Goal: Check status: Check status

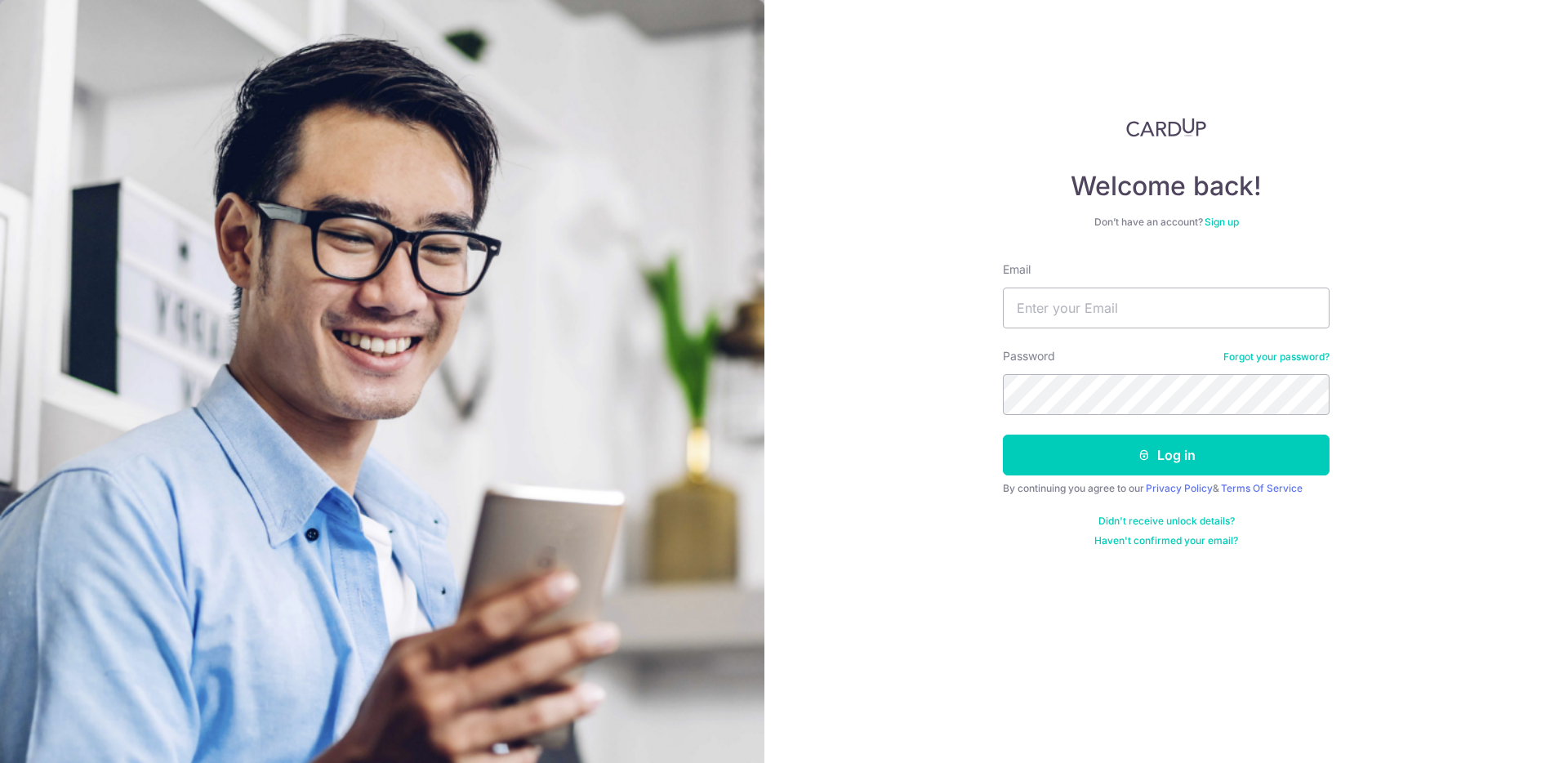
click at [1076, 298] on input "Email" at bounding box center [1166, 308] width 327 height 41
click at [1091, 307] on input "Email" at bounding box center [1166, 308] width 327 height 41
type input "x"
type input "[PERSON_NAME][EMAIL_ADDRESS][DOMAIN_NAME]"
click at [1003, 435] on button "Log in" at bounding box center [1166, 455] width 327 height 41
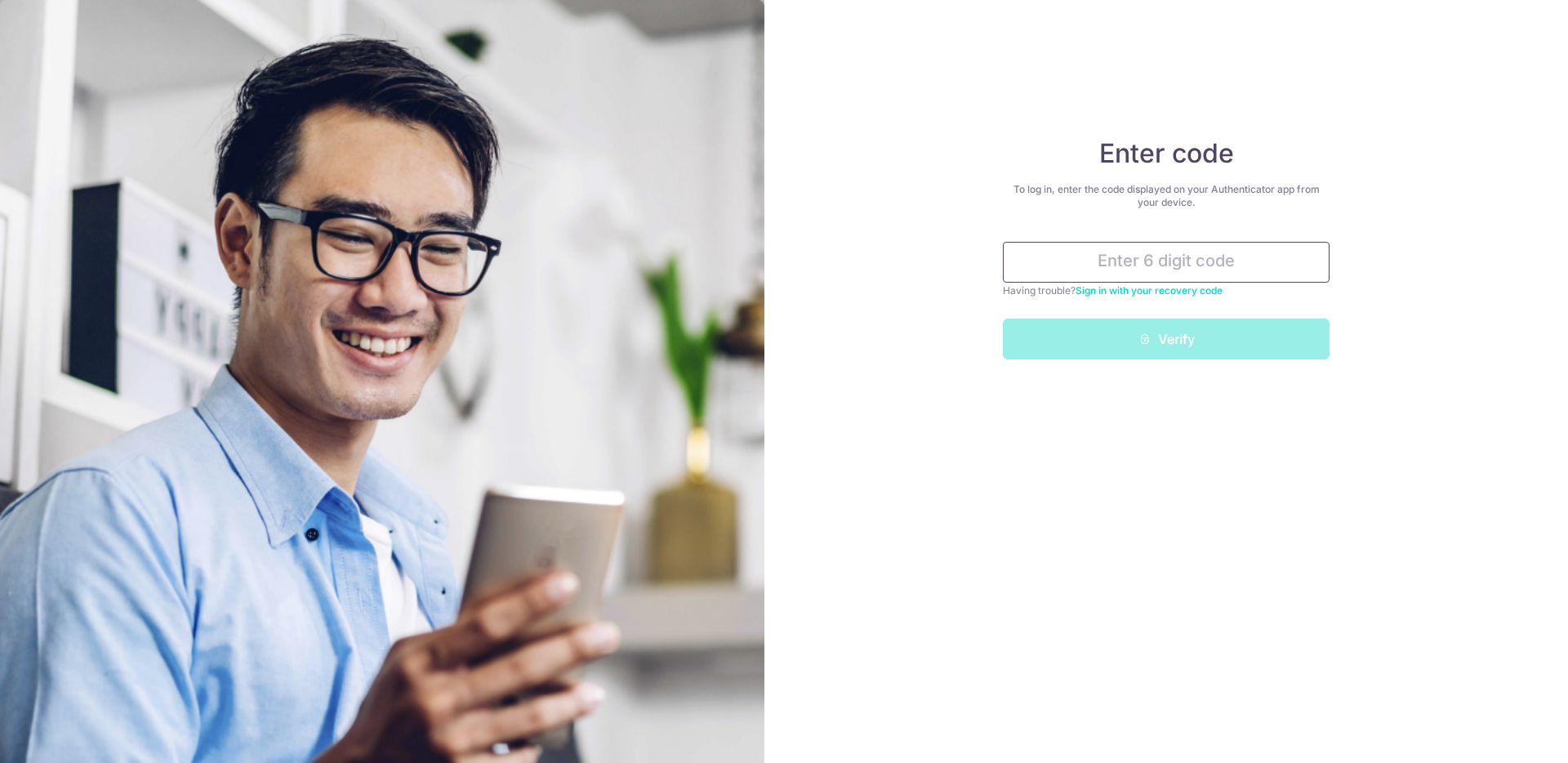
click at [1258, 272] on input "text" at bounding box center [1166, 262] width 327 height 41
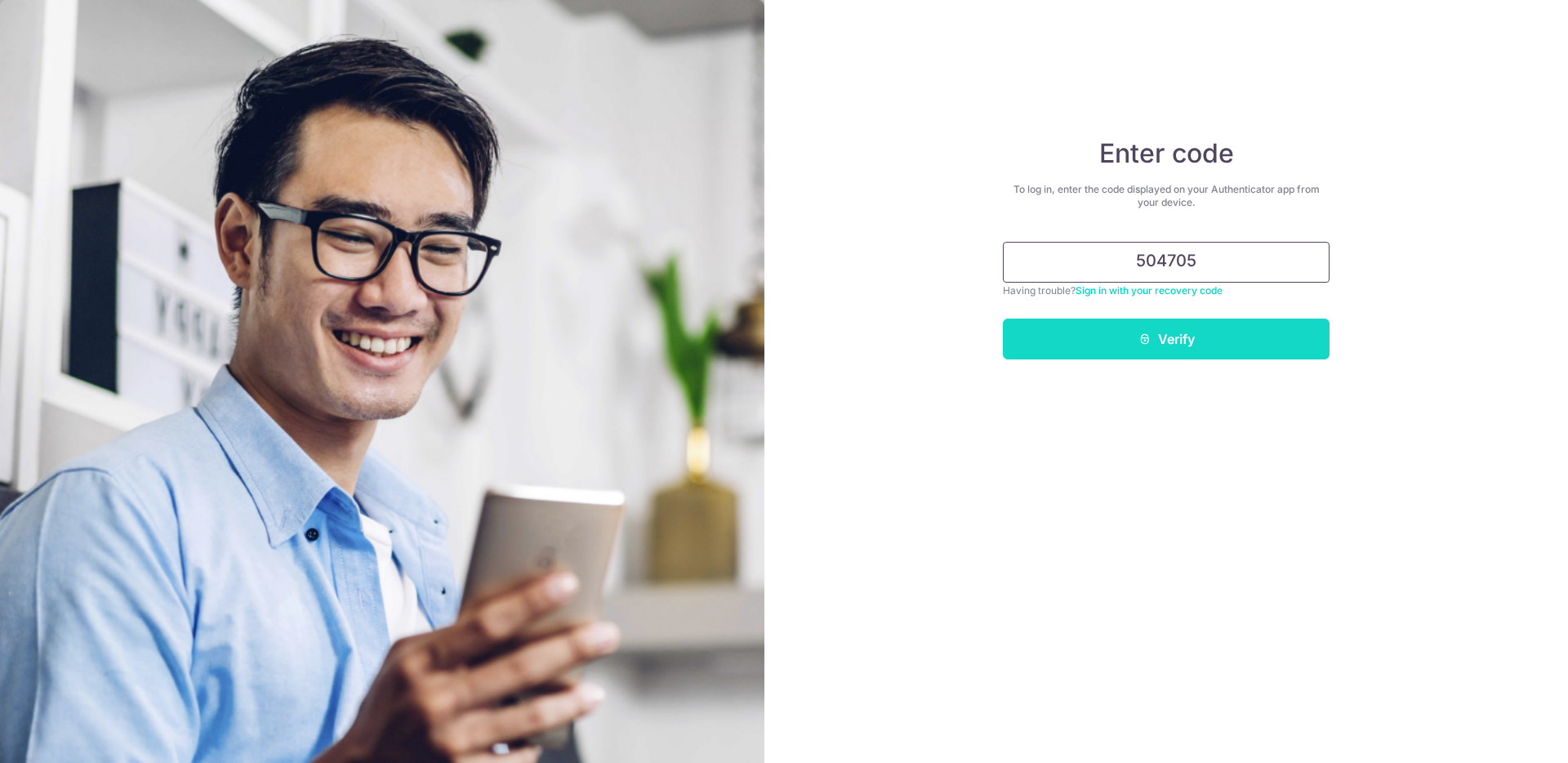
type input "504705"
click at [1268, 335] on button "Verify" at bounding box center [1166, 339] width 327 height 41
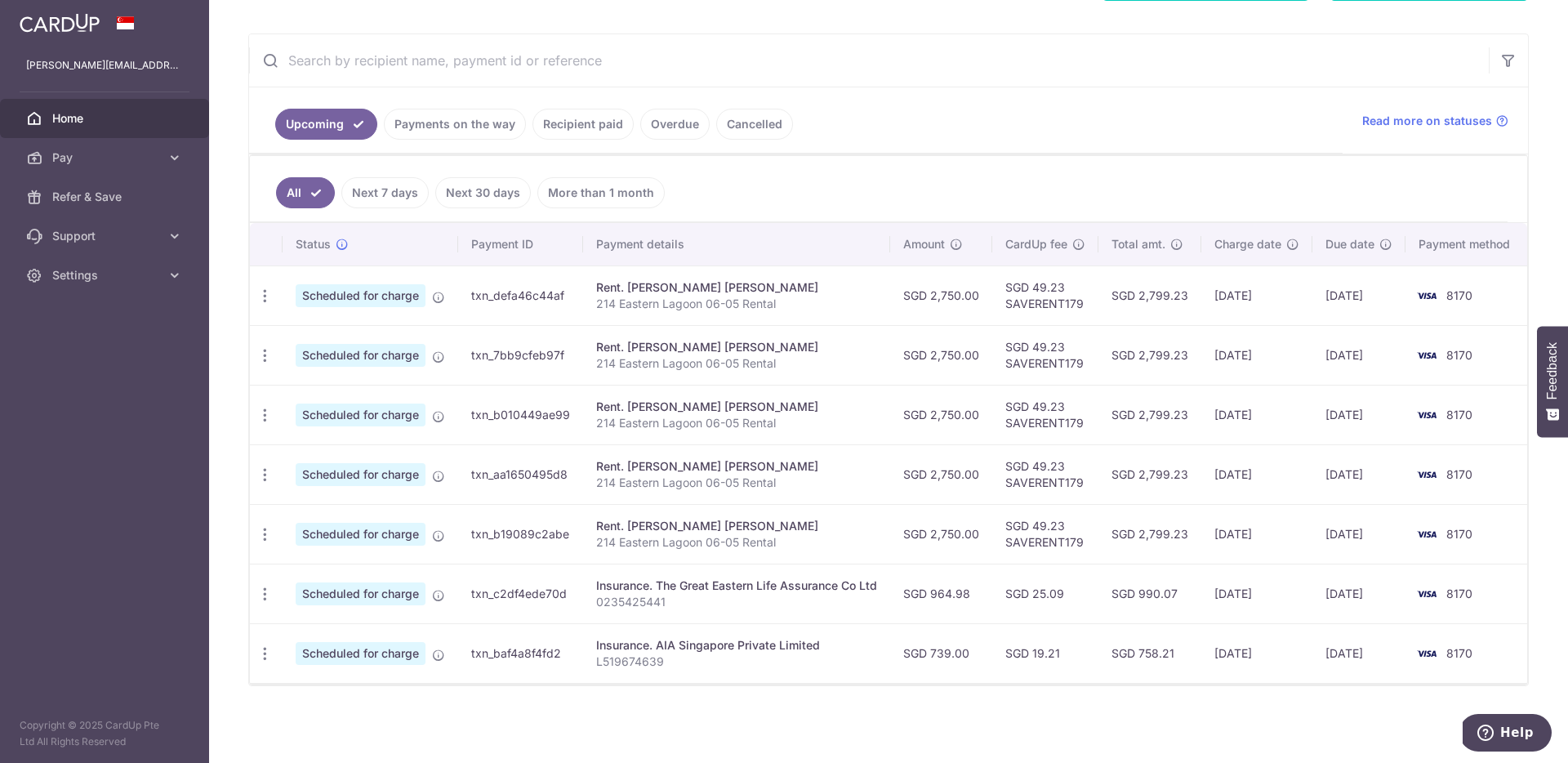
scroll to position [267, 0]
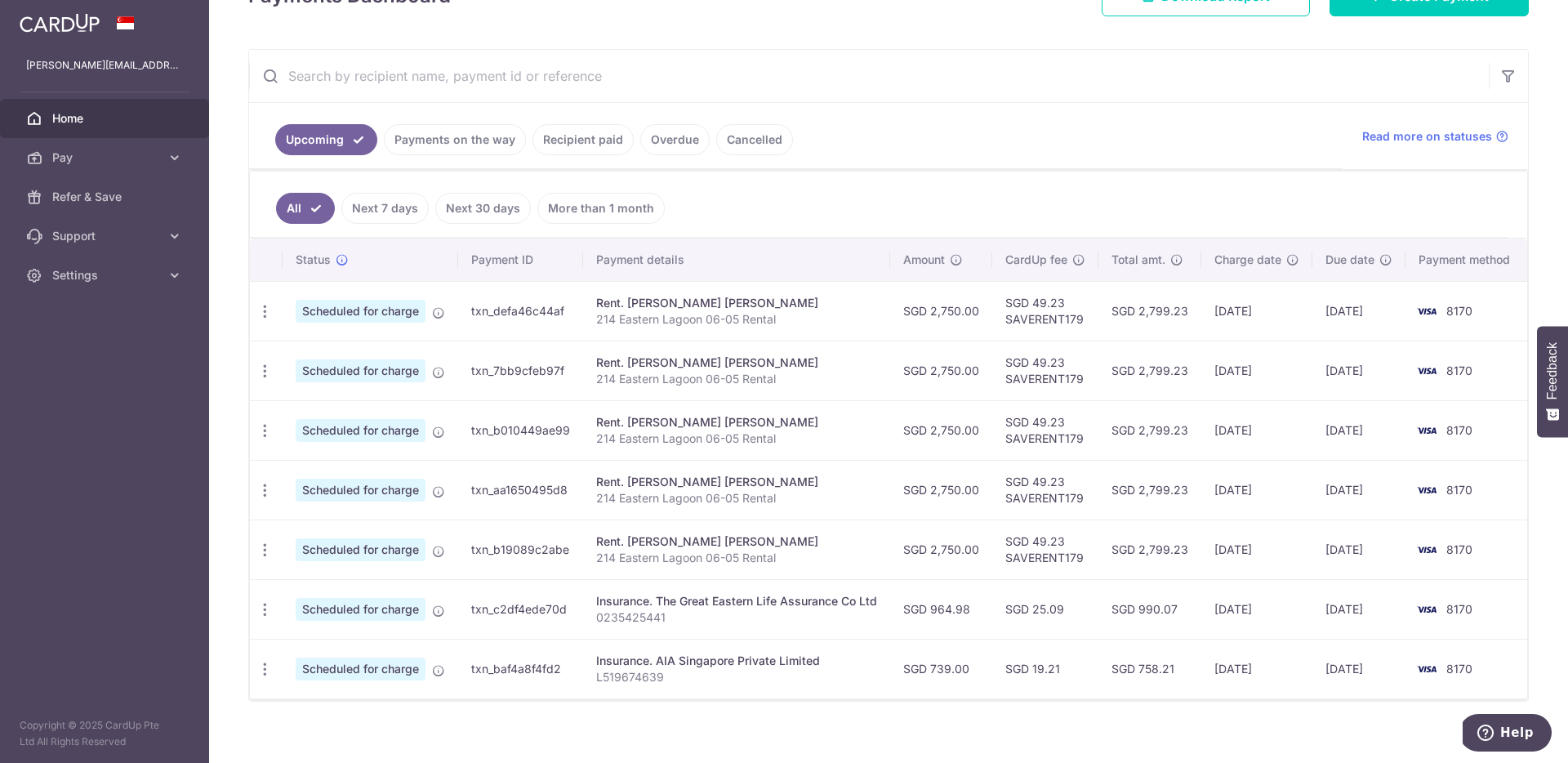
click at [461, 142] on link "Payments on the way" at bounding box center [454, 139] width 142 height 31
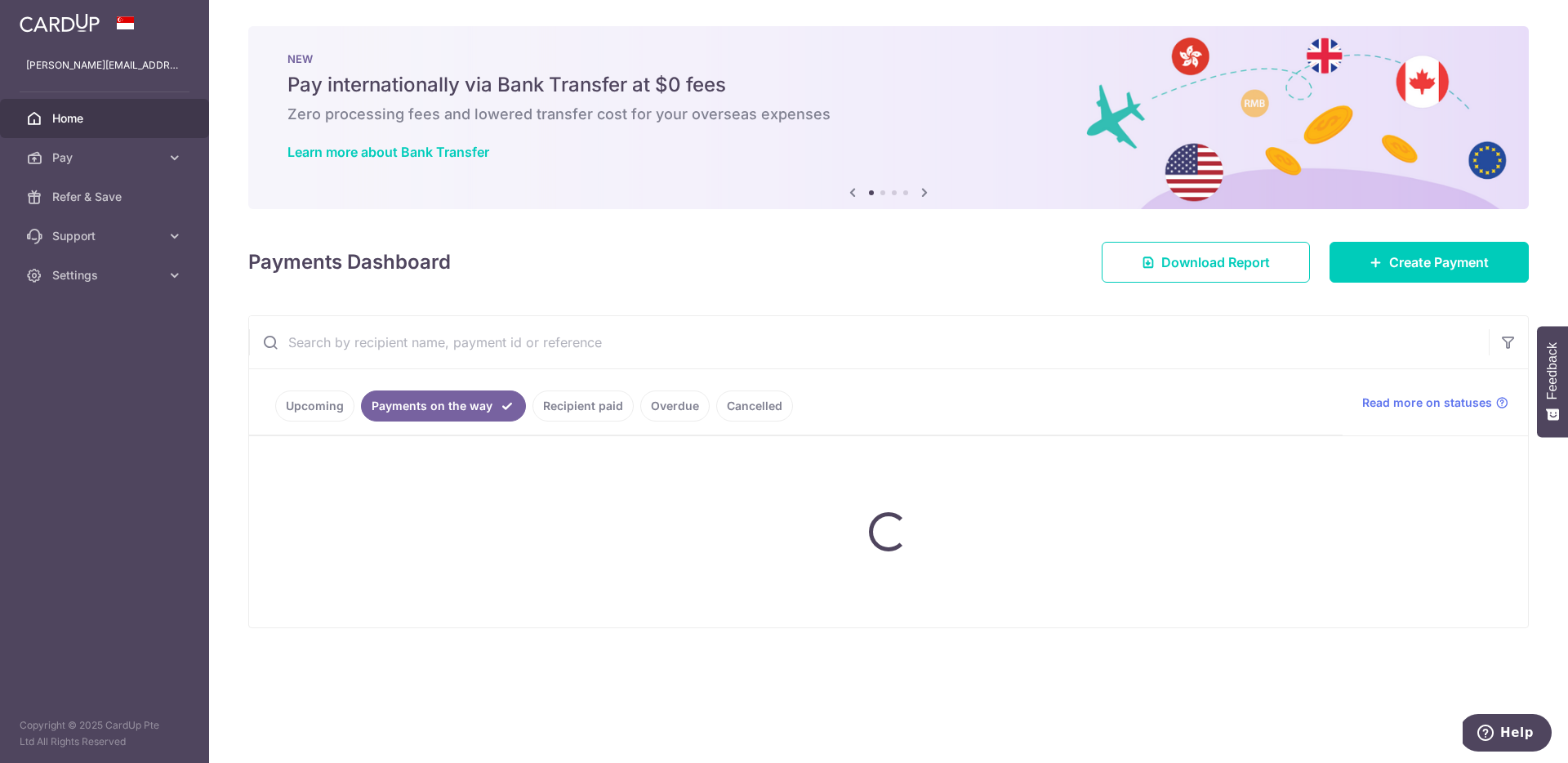
scroll to position [0, 0]
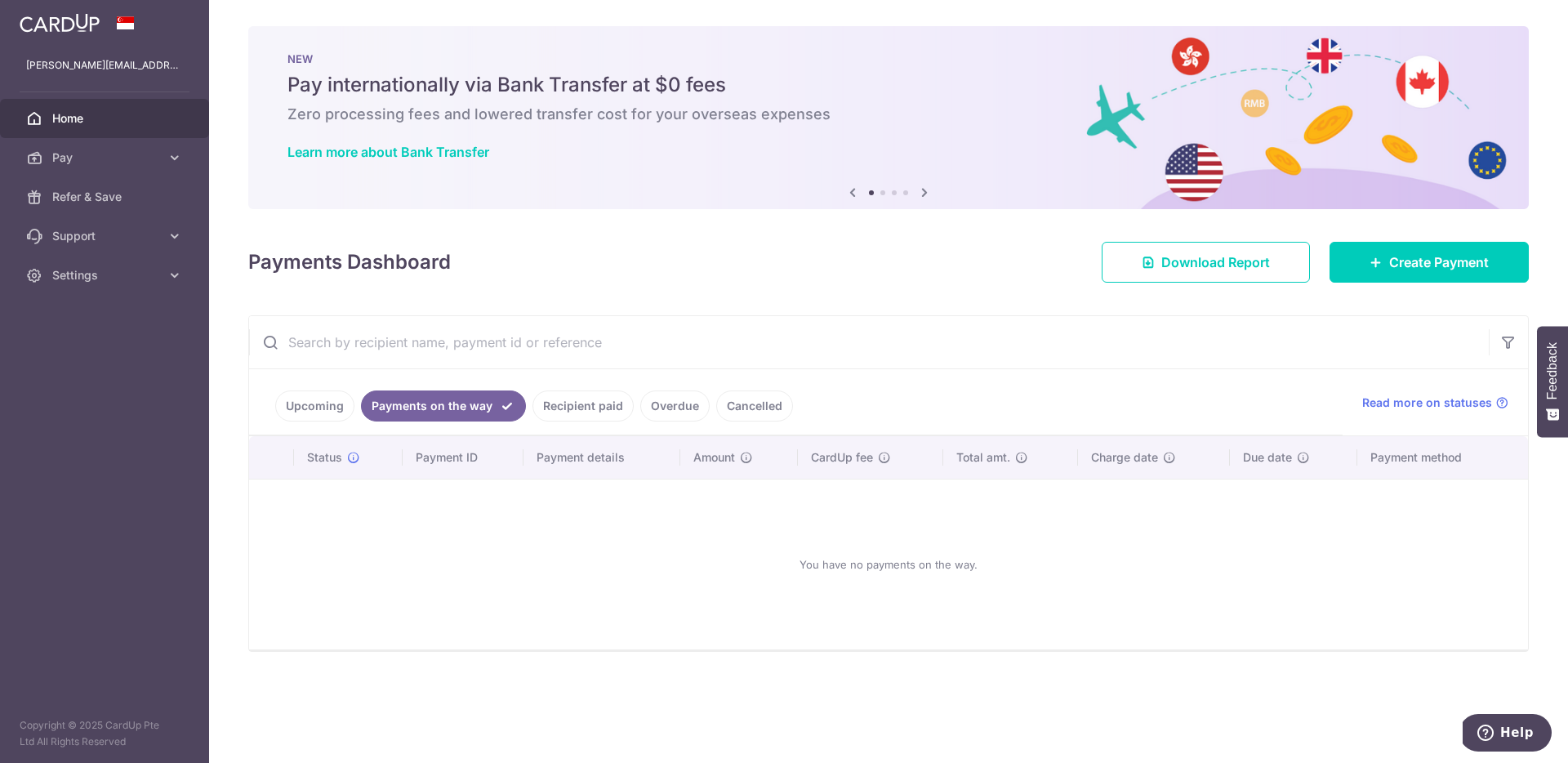
click at [574, 411] on link "Recipient paid" at bounding box center [583, 406] width 101 height 31
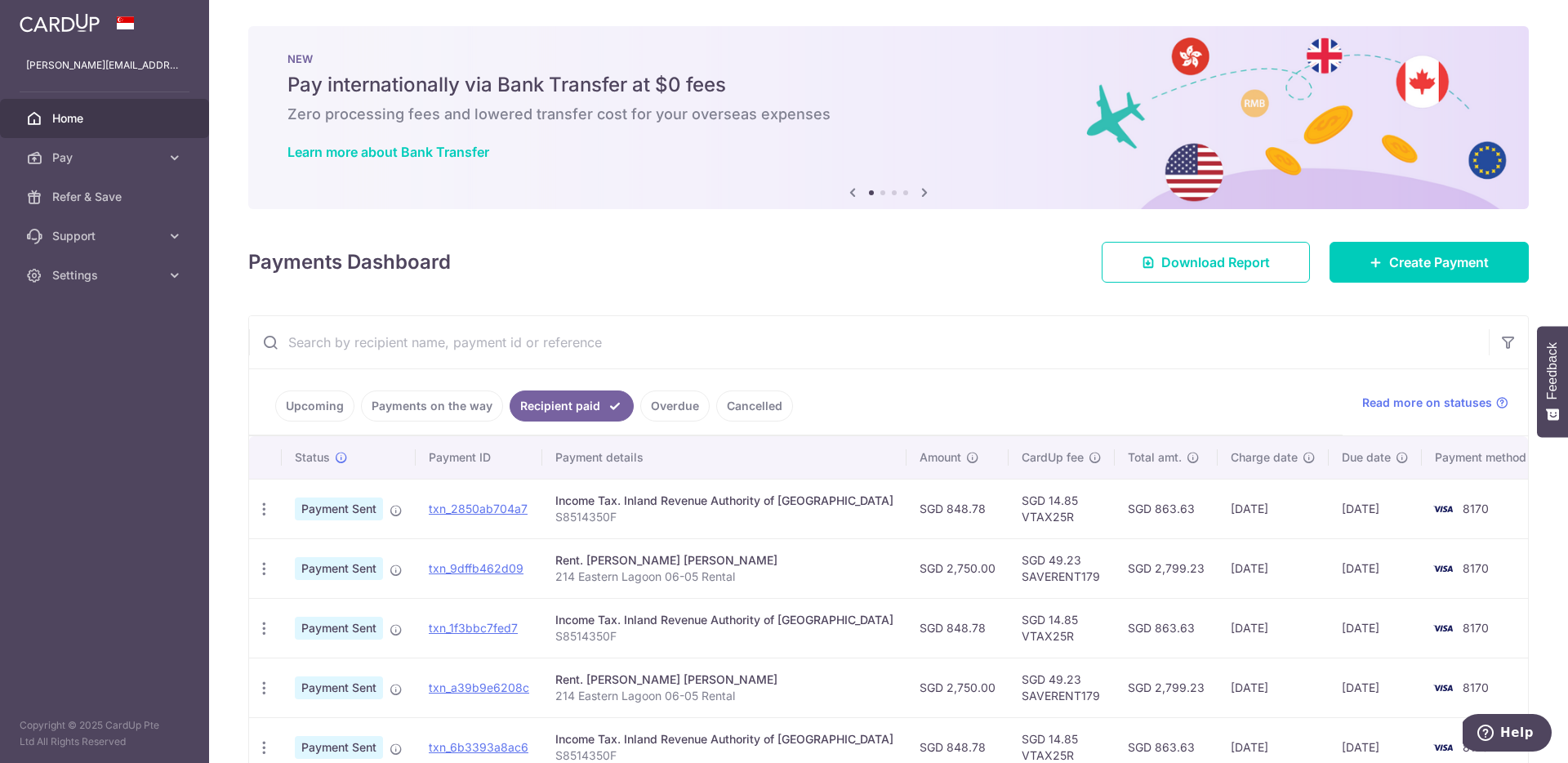
click at [1328, 509] on td "22/08/2025" at bounding box center [1375, 508] width 93 height 60
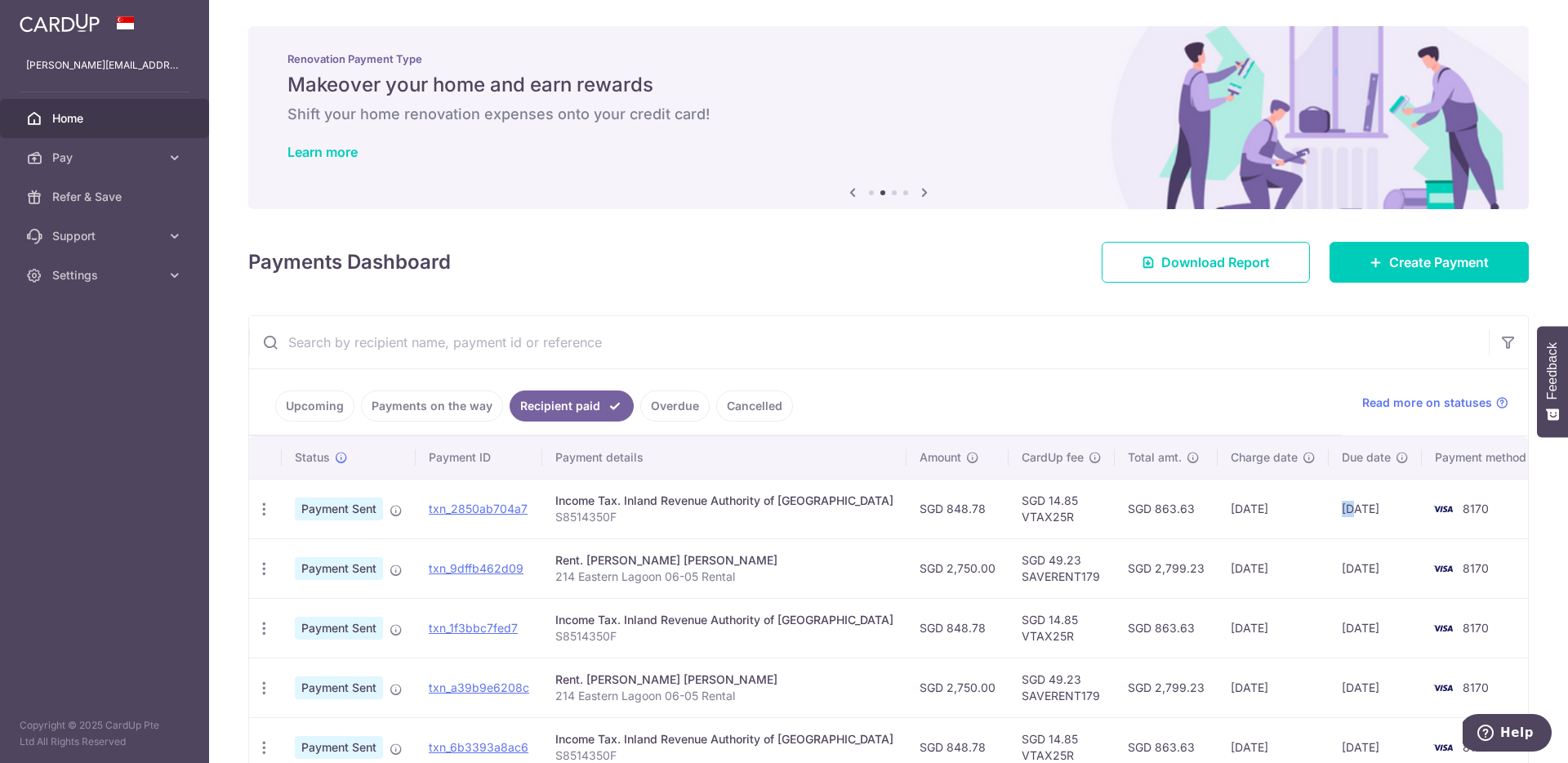
click at [1328, 509] on td "22/08/2025" at bounding box center [1375, 508] width 93 height 60
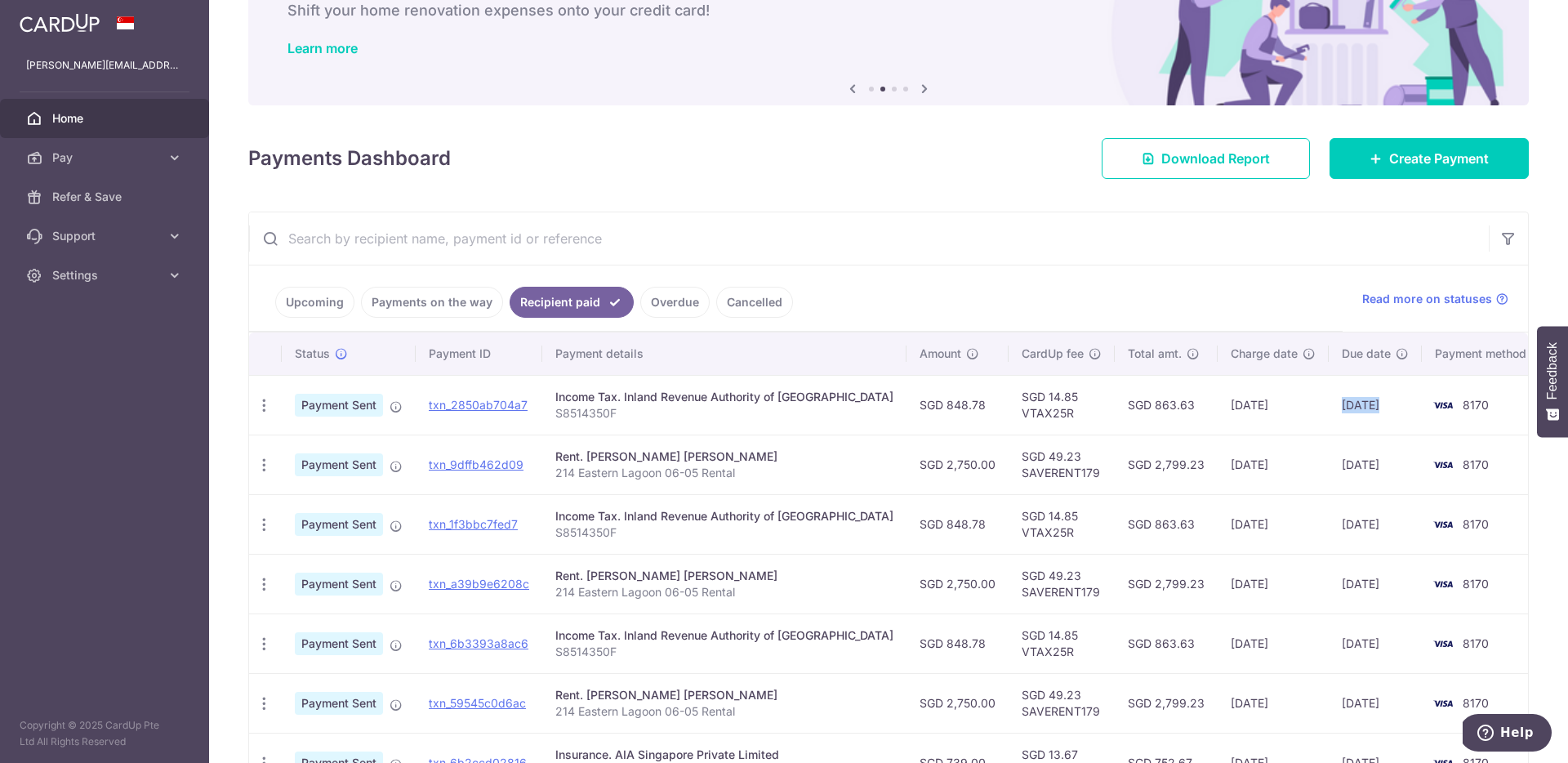
scroll to position [125, 0]
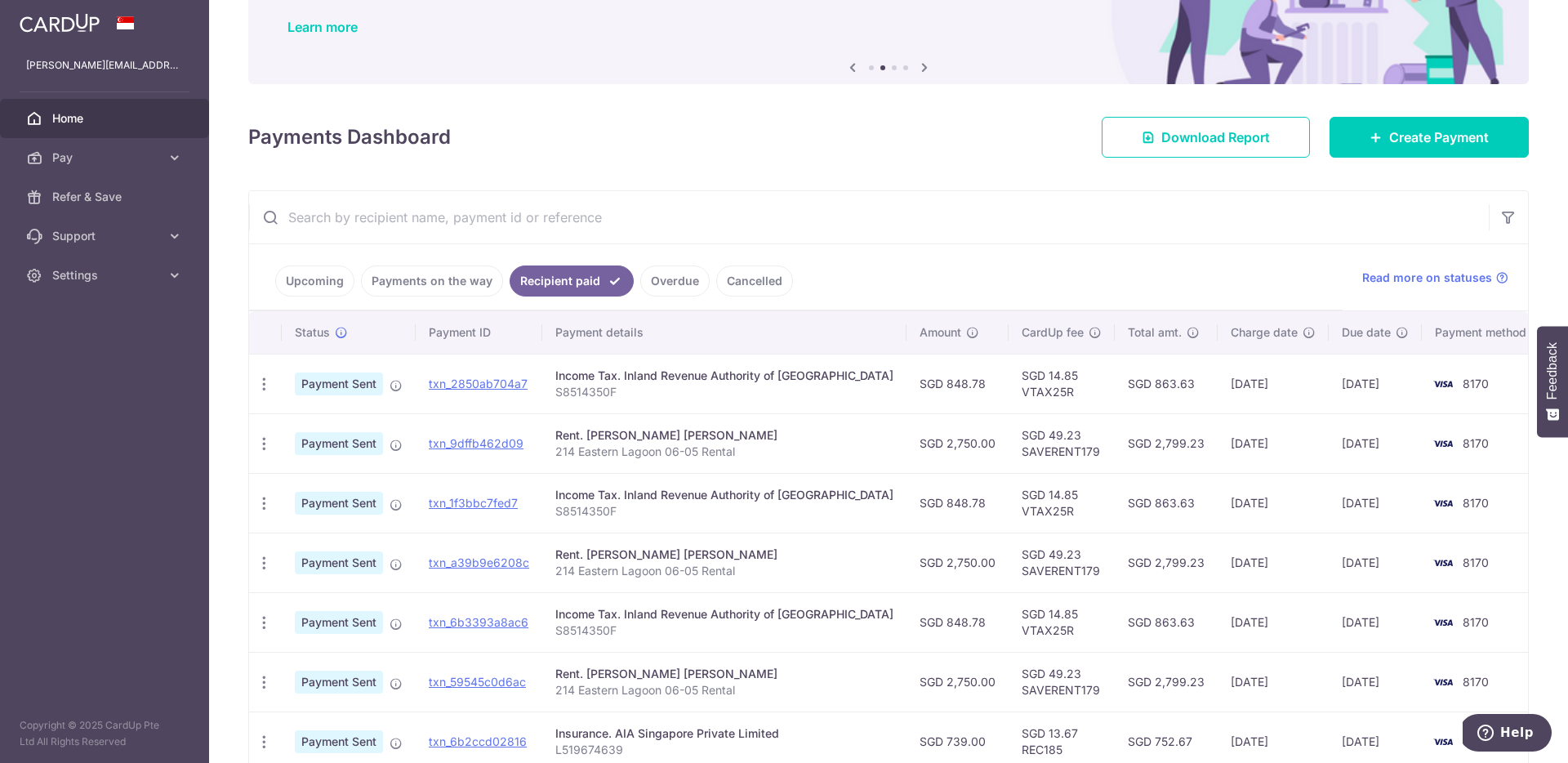
click at [645, 214] on input "text" at bounding box center [869, 217] width 1240 height 52
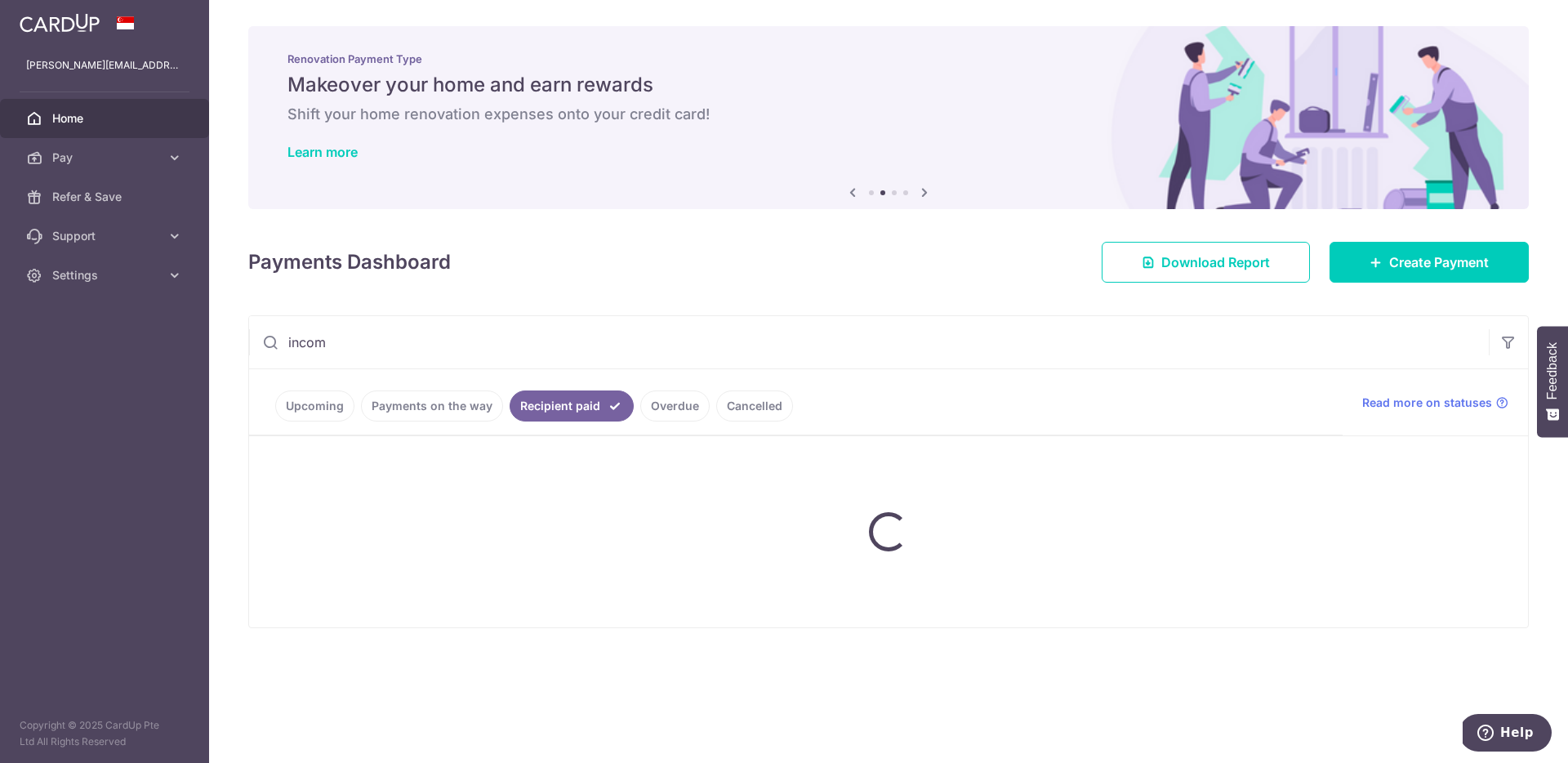
type input "income"
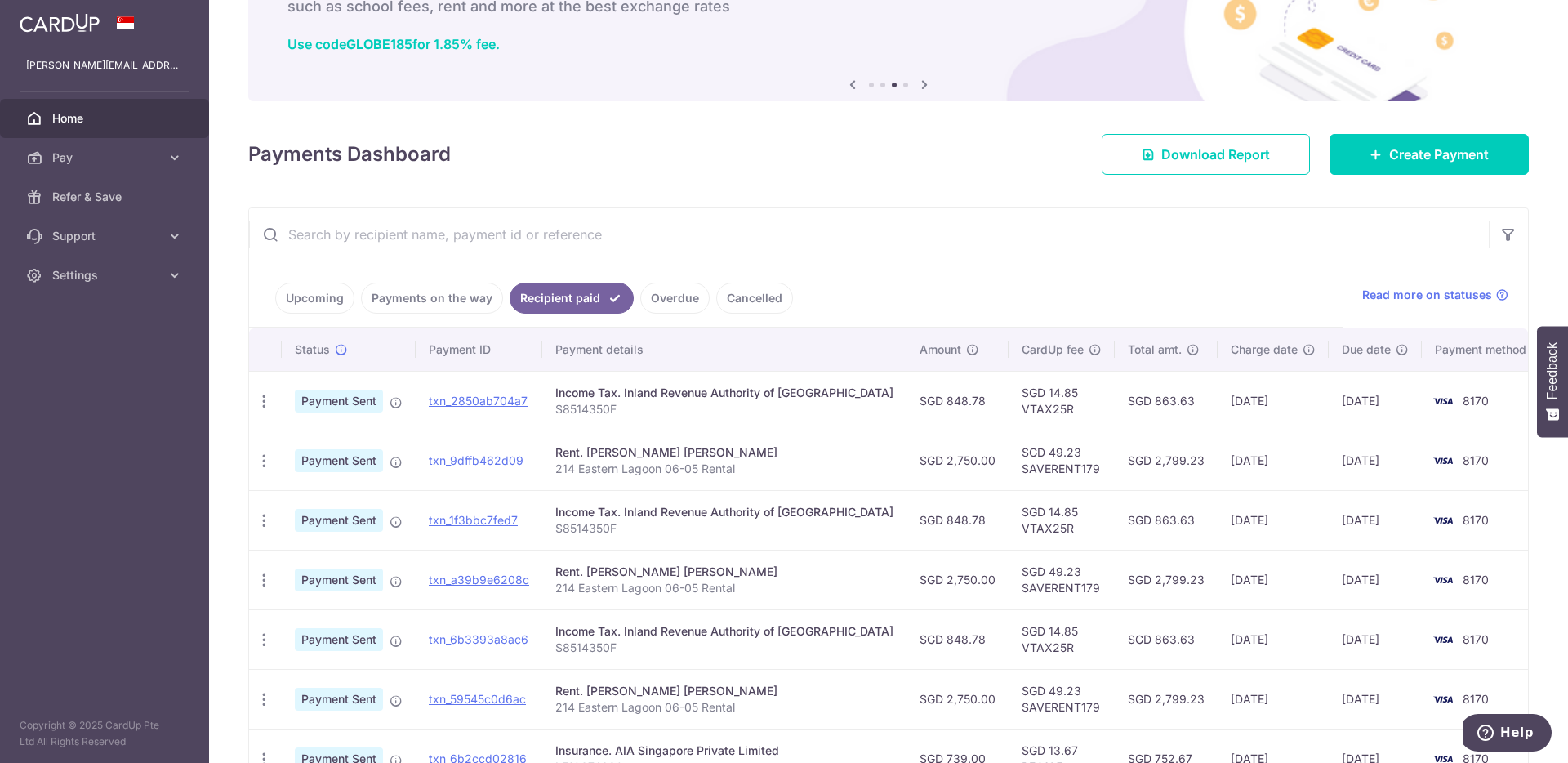
scroll to position [119, 0]
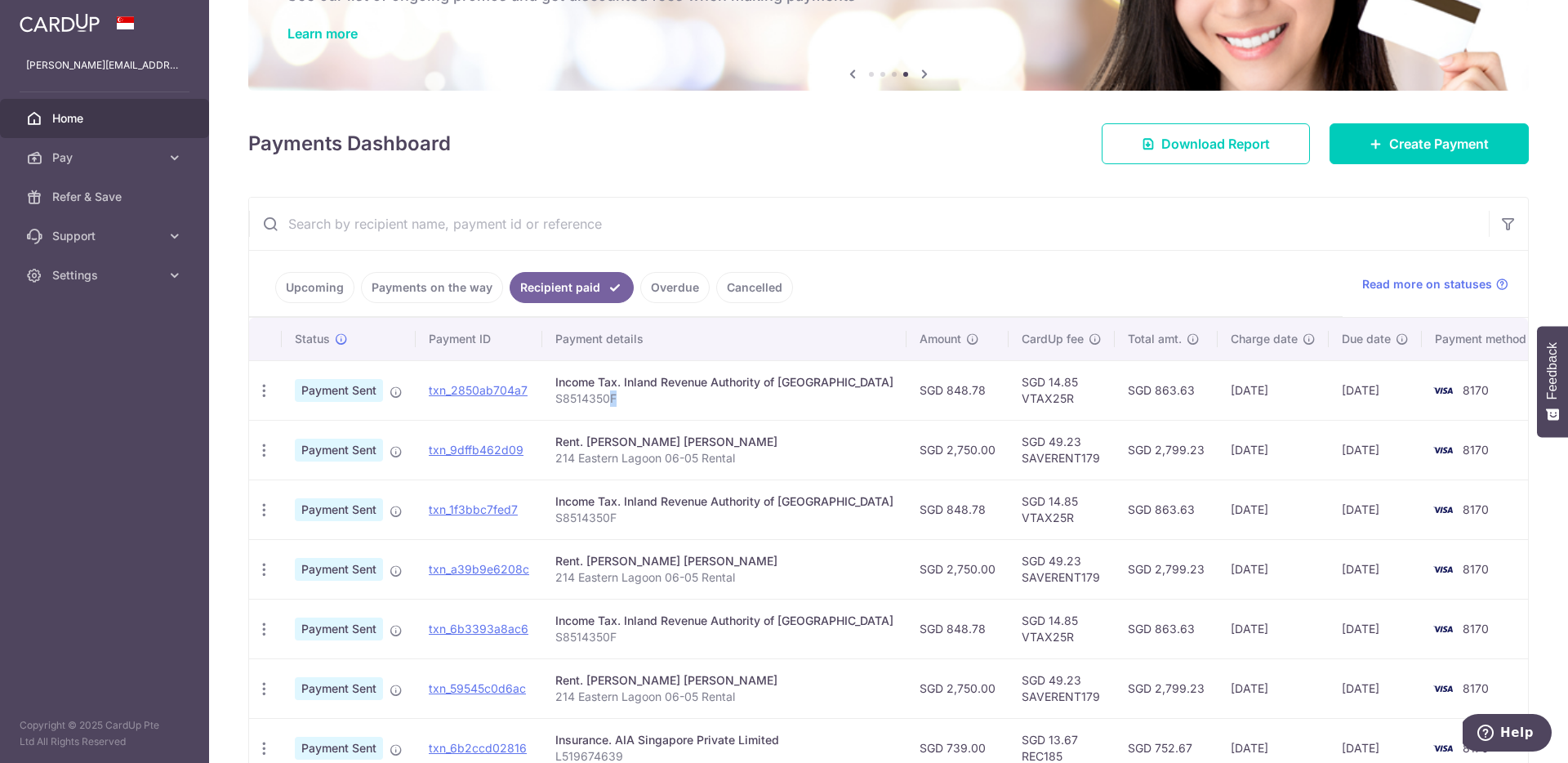
drag, startPoint x: 636, startPoint y: 399, endPoint x: 591, endPoint y: 400, distance: 45.0
click at [594, 400] on p "S8514350F" at bounding box center [725, 398] width 338 height 16
click at [591, 400] on p "S8514350F" at bounding box center [725, 398] width 338 height 16
click at [509, 216] on input "text" at bounding box center [869, 224] width 1240 height 52
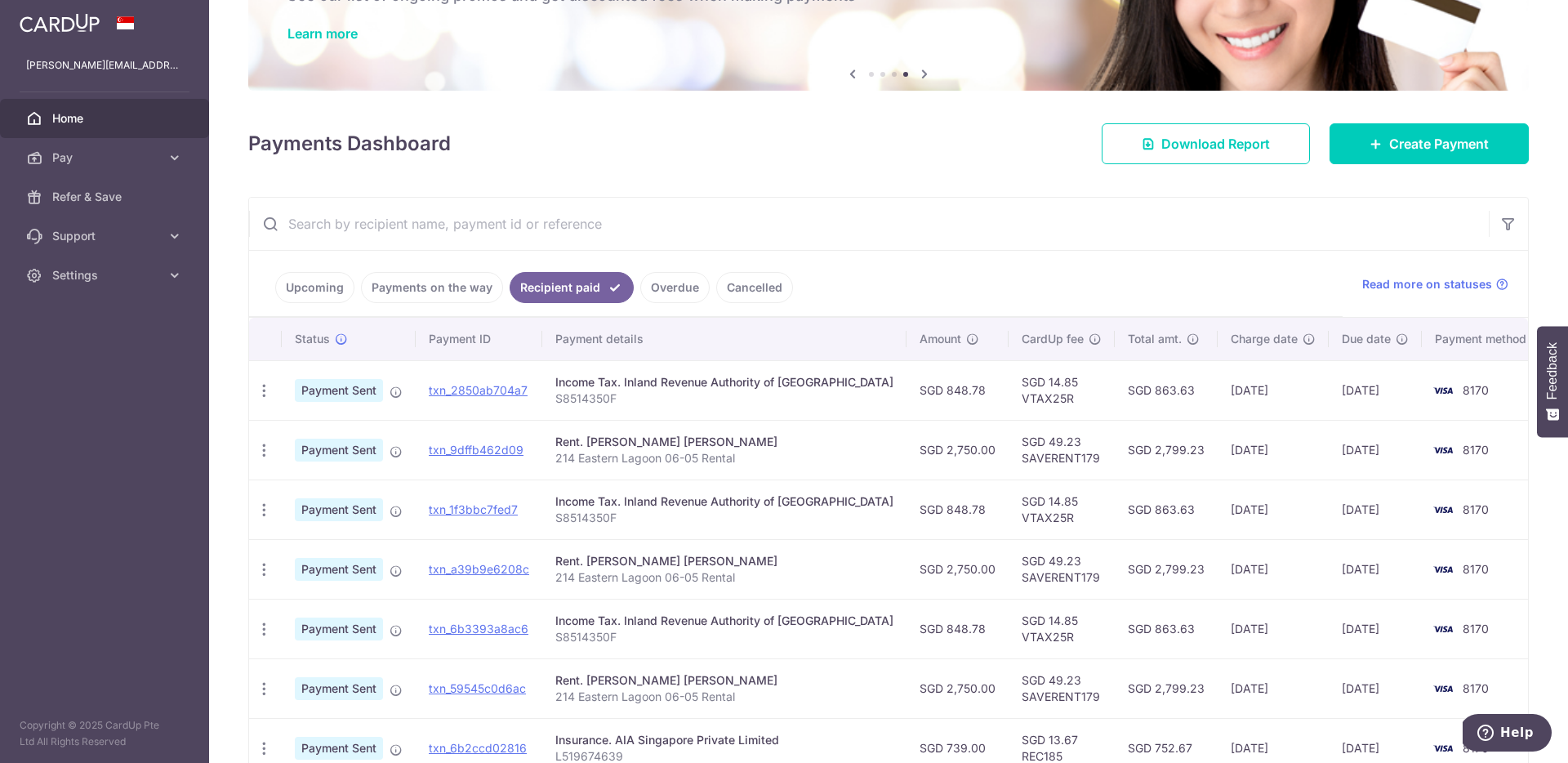
paste input "S8514350F"
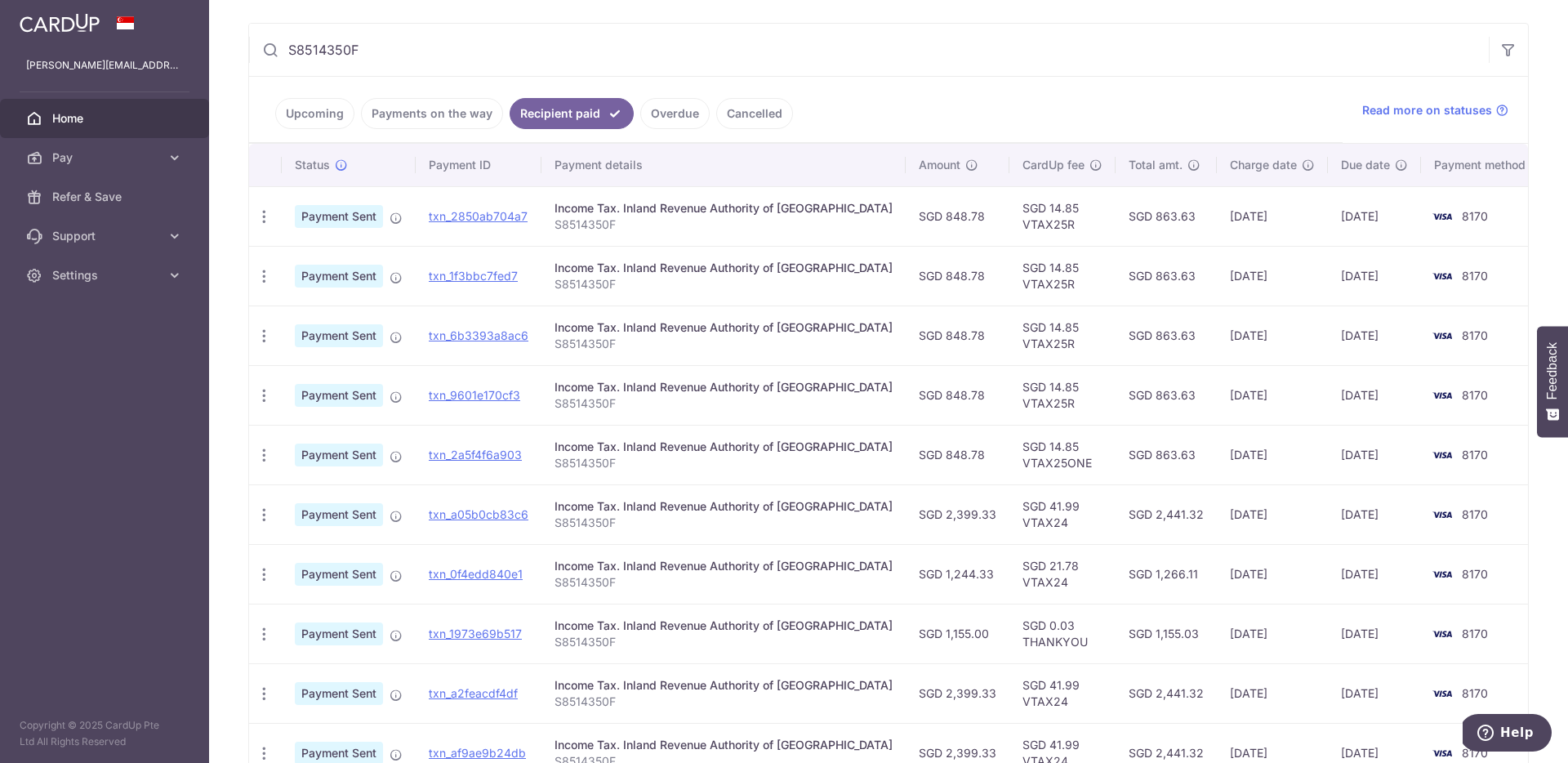
scroll to position [320, 0]
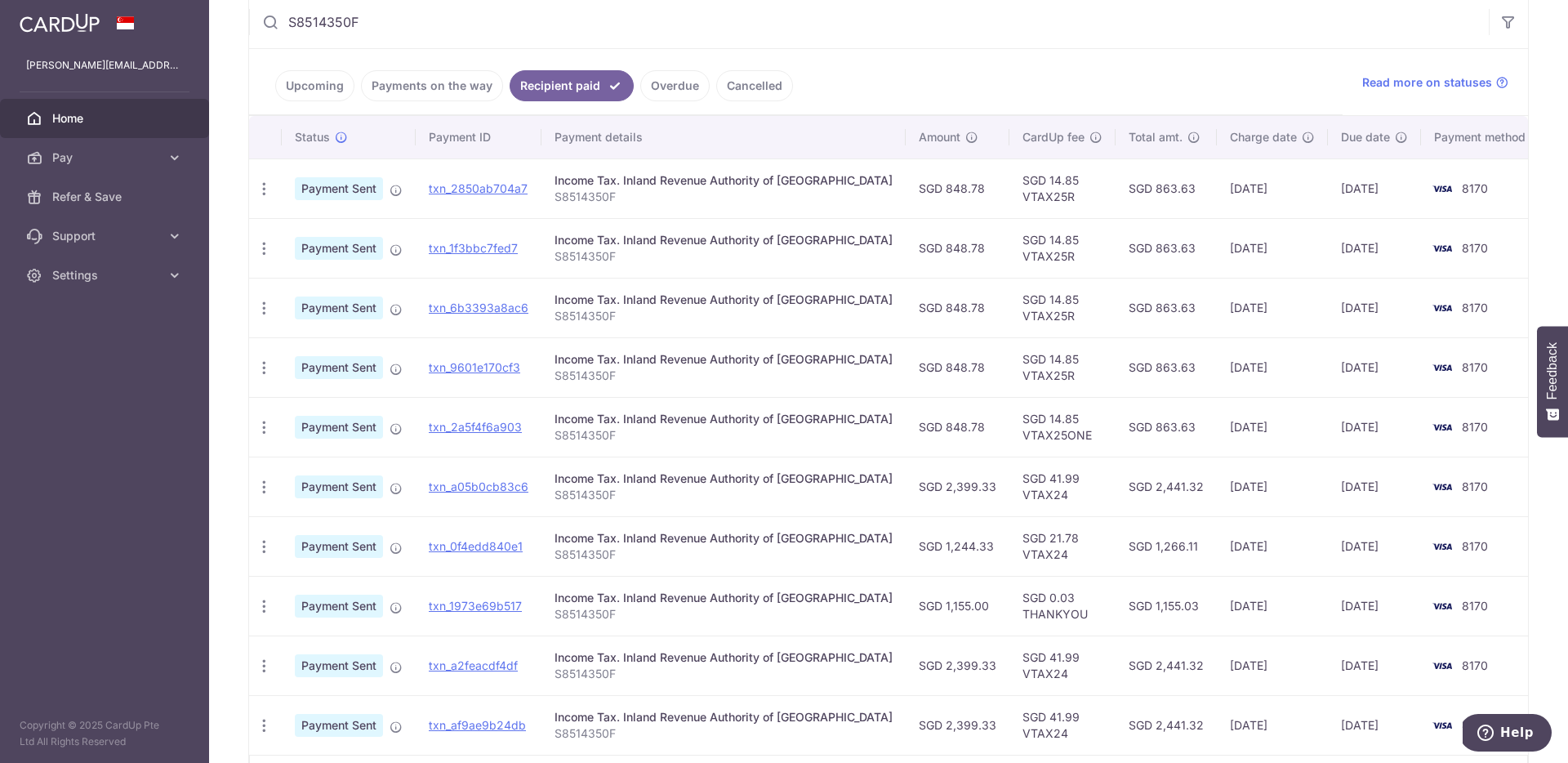
type input "S8514350F"
click at [916, 428] on td "SGD 848.78" at bounding box center [956, 427] width 103 height 60
click at [925, 358] on td "SGD 848.78" at bounding box center [956, 367] width 103 height 60
click at [919, 309] on td "SGD 848.78" at bounding box center [956, 307] width 103 height 60
click at [925, 240] on td "SGD 848.78" at bounding box center [956, 248] width 103 height 60
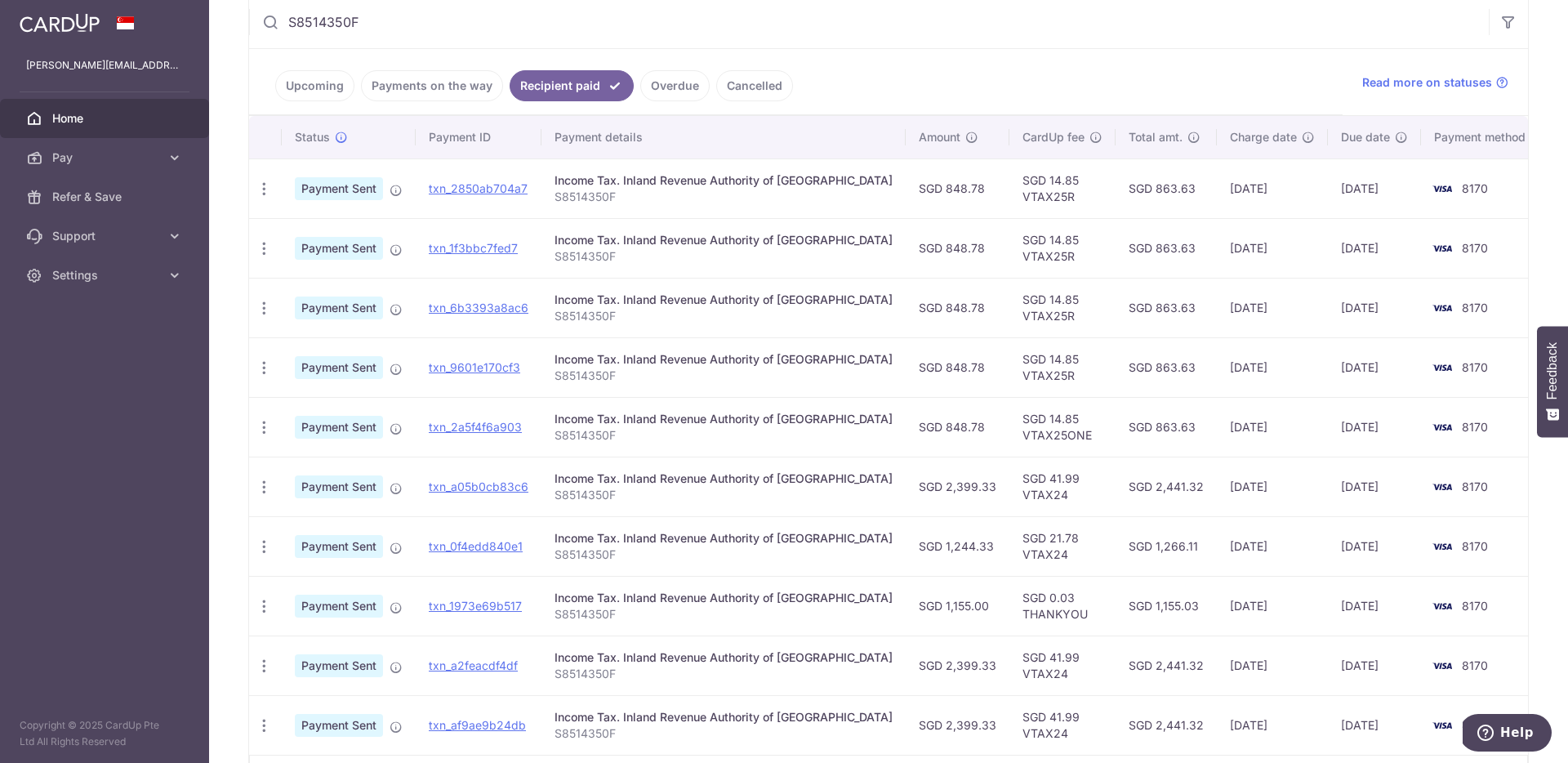
click at [920, 188] on td "SGD 848.78" at bounding box center [956, 188] width 103 height 60
click at [930, 424] on td "SGD 848.78" at bounding box center [956, 427] width 103 height 60
click at [920, 362] on td "SGD 848.78" at bounding box center [956, 367] width 103 height 60
click at [916, 303] on td "SGD 848.78" at bounding box center [956, 307] width 103 height 60
click at [912, 242] on td "SGD 848.78" at bounding box center [956, 248] width 103 height 60
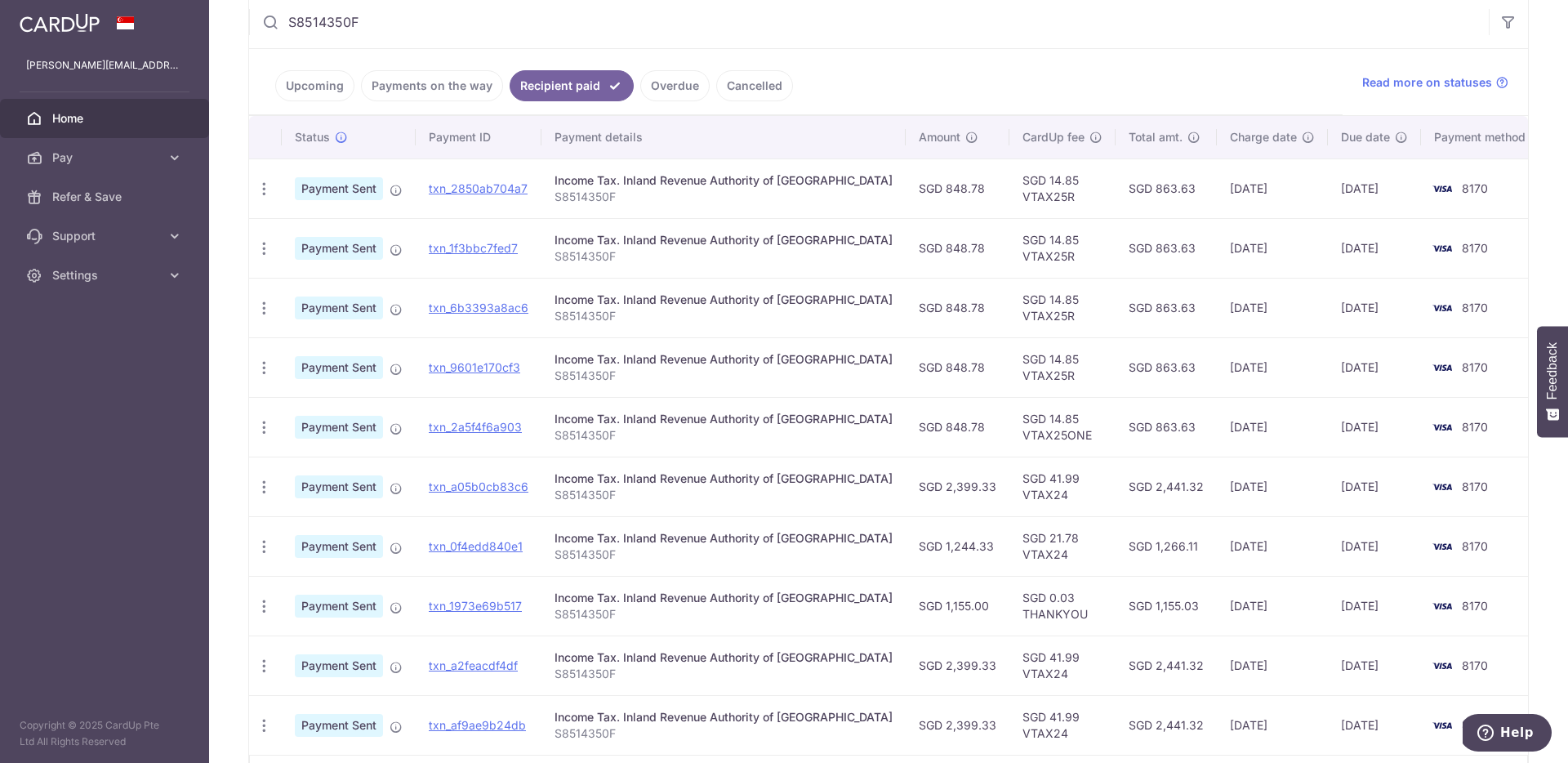
click at [916, 194] on td "SGD 848.78" at bounding box center [956, 188] width 103 height 60
drag, startPoint x: 902, startPoint y: 426, endPoint x: 949, endPoint y: 428, distance: 47.0
click at [948, 428] on td "SGD 848.78" at bounding box center [956, 427] width 103 height 60
drag, startPoint x: 902, startPoint y: 423, endPoint x: 963, endPoint y: 428, distance: 61.2
click at [963, 428] on td "SGD 848.78" at bounding box center [956, 427] width 103 height 60
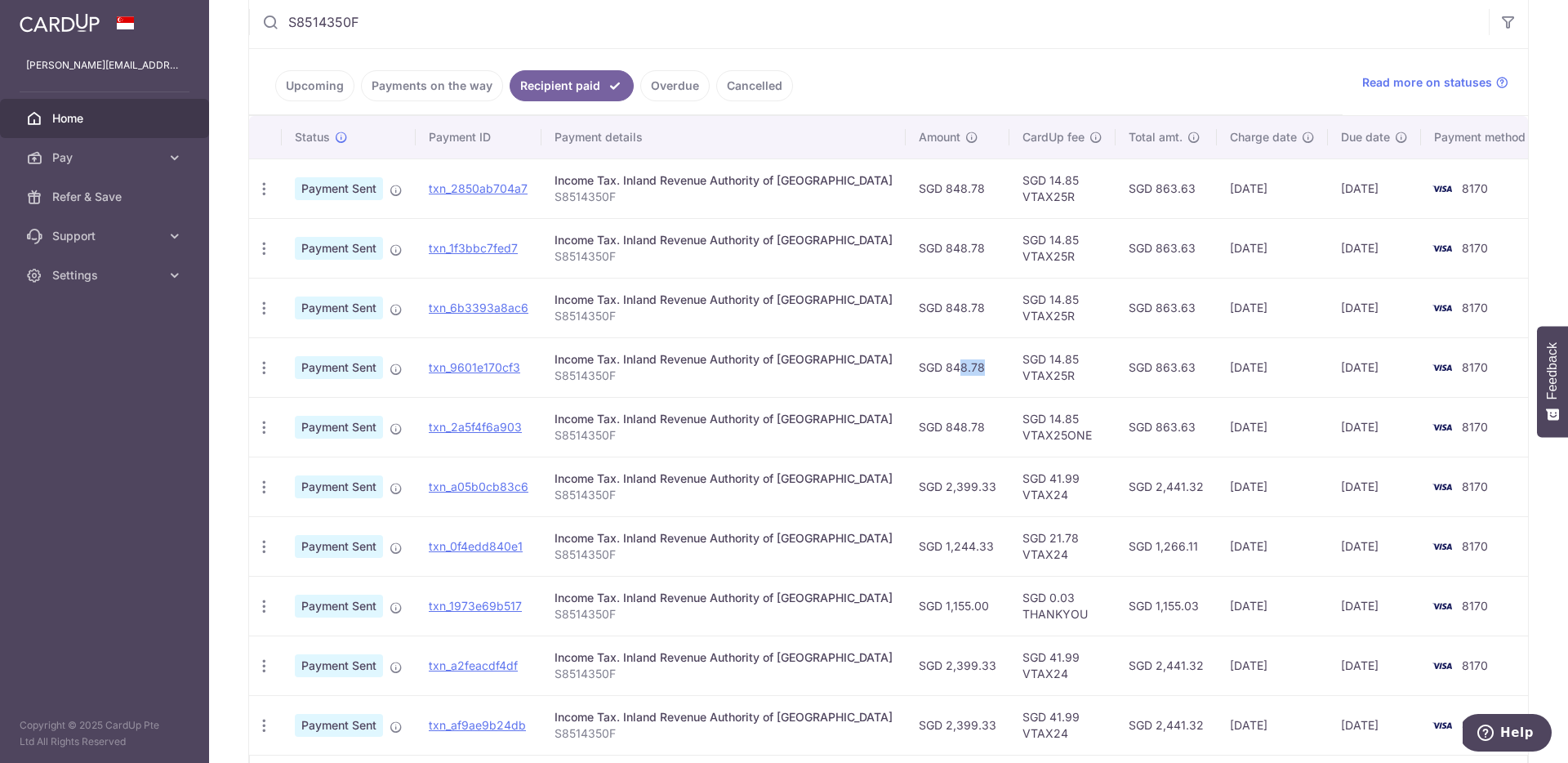
drag, startPoint x: 907, startPoint y: 370, endPoint x: 947, endPoint y: 364, distance: 40.4
click at [948, 369] on td "SGD 848.78" at bounding box center [956, 367] width 103 height 60
drag, startPoint x: 920, startPoint y: 315, endPoint x: 960, endPoint y: 309, distance: 40.4
click at [960, 309] on td "SGD 848.78" at bounding box center [956, 307] width 103 height 60
drag, startPoint x: 892, startPoint y: 246, endPoint x: 932, endPoint y: 250, distance: 40.2
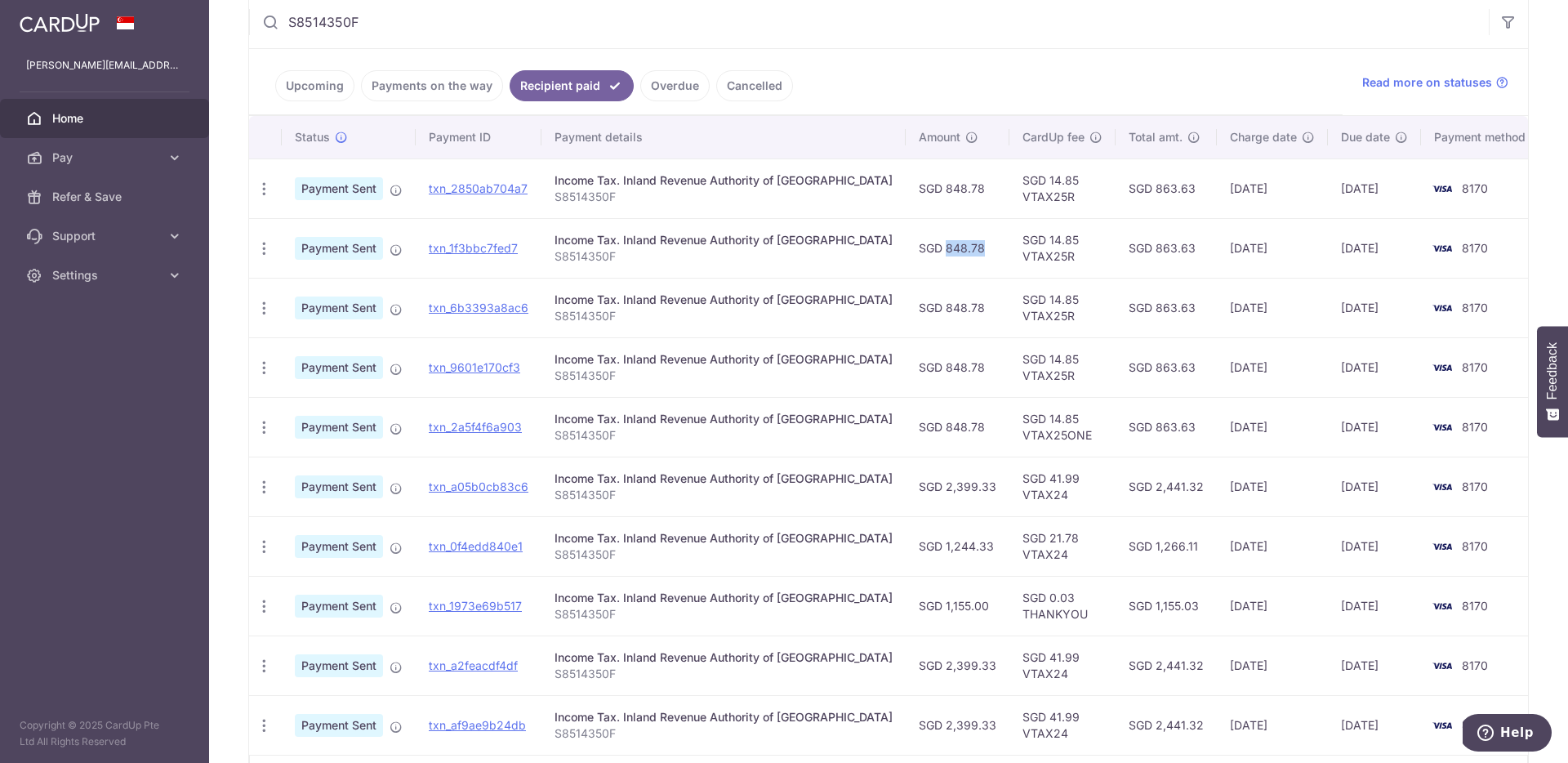
click at [932, 250] on td "SGD 848.78" at bounding box center [956, 248] width 103 height 60
drag, startPoint x: 914, startPoint y: 188, endPoint x: 955, endPoint y: 187, distance: 41.0
click at [955, 187] on td "SGD 848.78" at bounding box center [956, 188] width 103 height 60
click at [928, 237] on td "SGD 848.78" at bounding box center [956, 248] width 103 height 60
click at [927, 298] on td "SGD 848.78" at bounding box center [956, 307] width 103 height 60
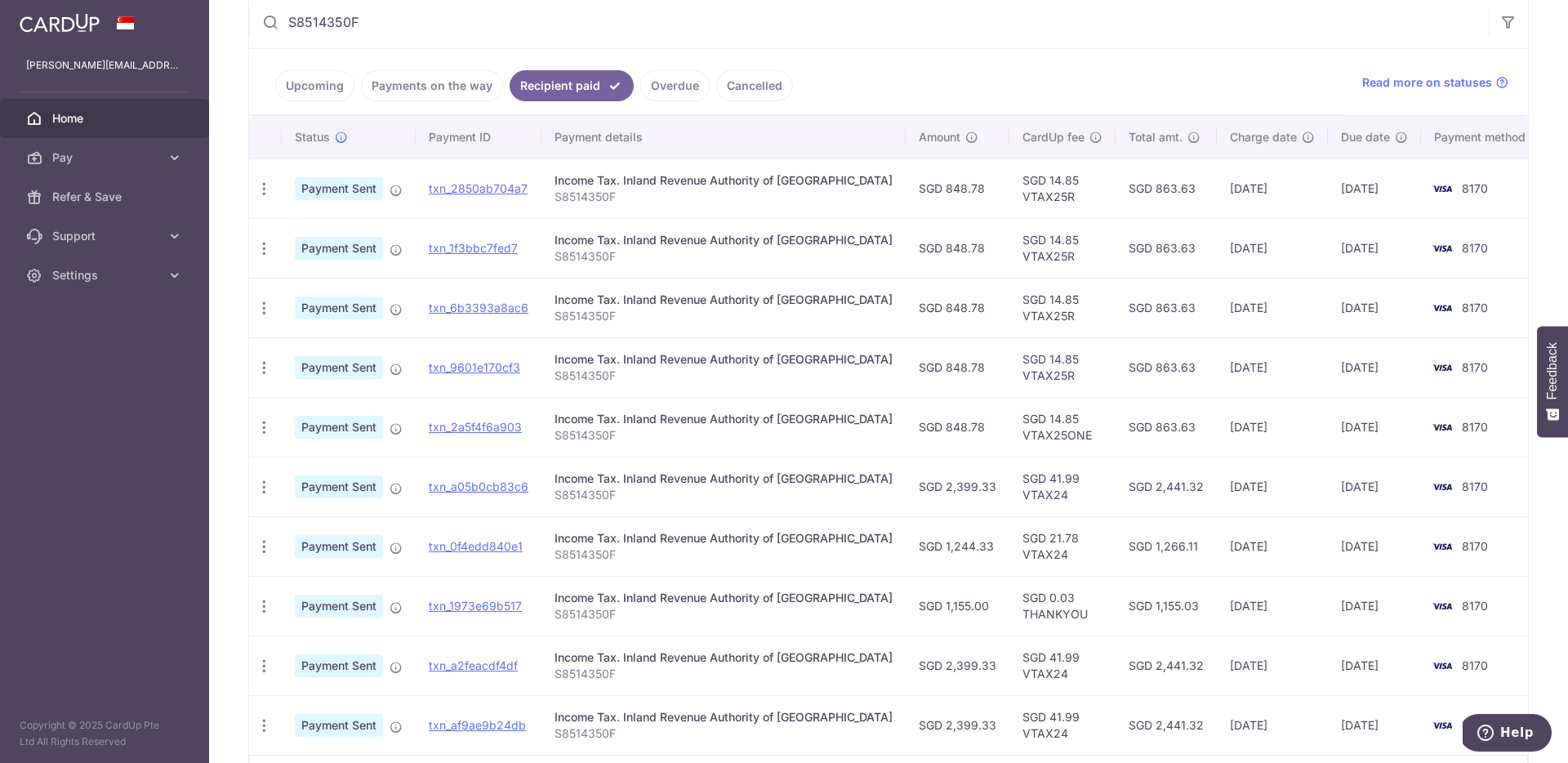
click at [934, 351] on td "SGD 848.78" at bounding box center [956, 367] width 103 height 60
click at [930, 366] on td "SGD 848.78" at bounding box center [956, 367] width 103 height 60
click at [919, 186] on td "SGD 848.78" at bounding box center [956, 188] width 103 height 60
click at [927, 245] on td "SGD 848.78" at bounding box center [956, 248] width 103 height 60
click at [933, 303] on td "SGD 848.78" at bounding box center [956, 307] width 103 height 60
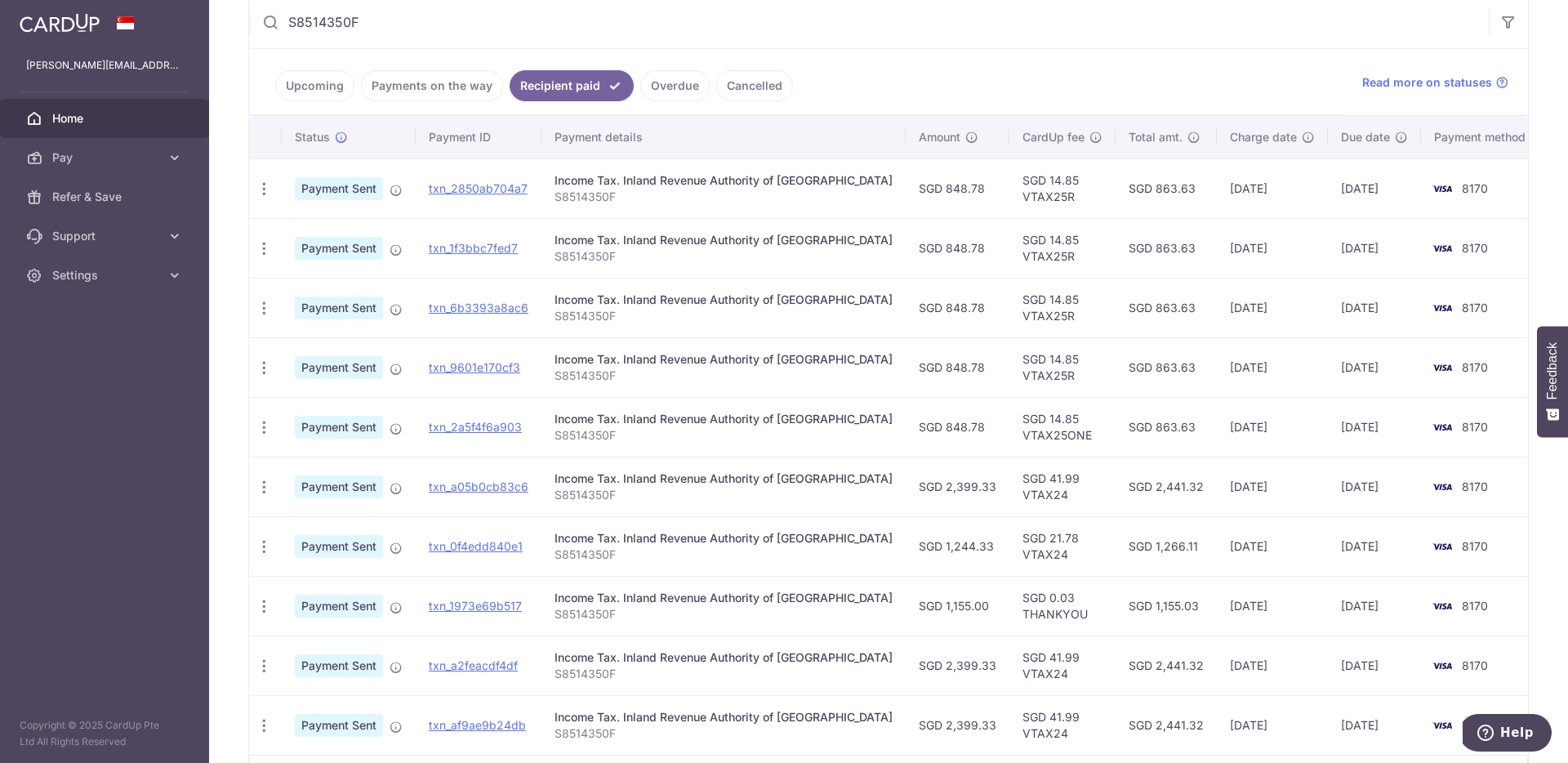
click at [931, 361] on td "SGD 848.78" at bounding box center [956, 367] width 103 height 60
click at [928, 421] on td "SGD 848.78" at bounding box center [956, 427] width 103 height 60
click at [326, 79] on link "Upcoming" at bounding box center [315, 86] width 79 height 31
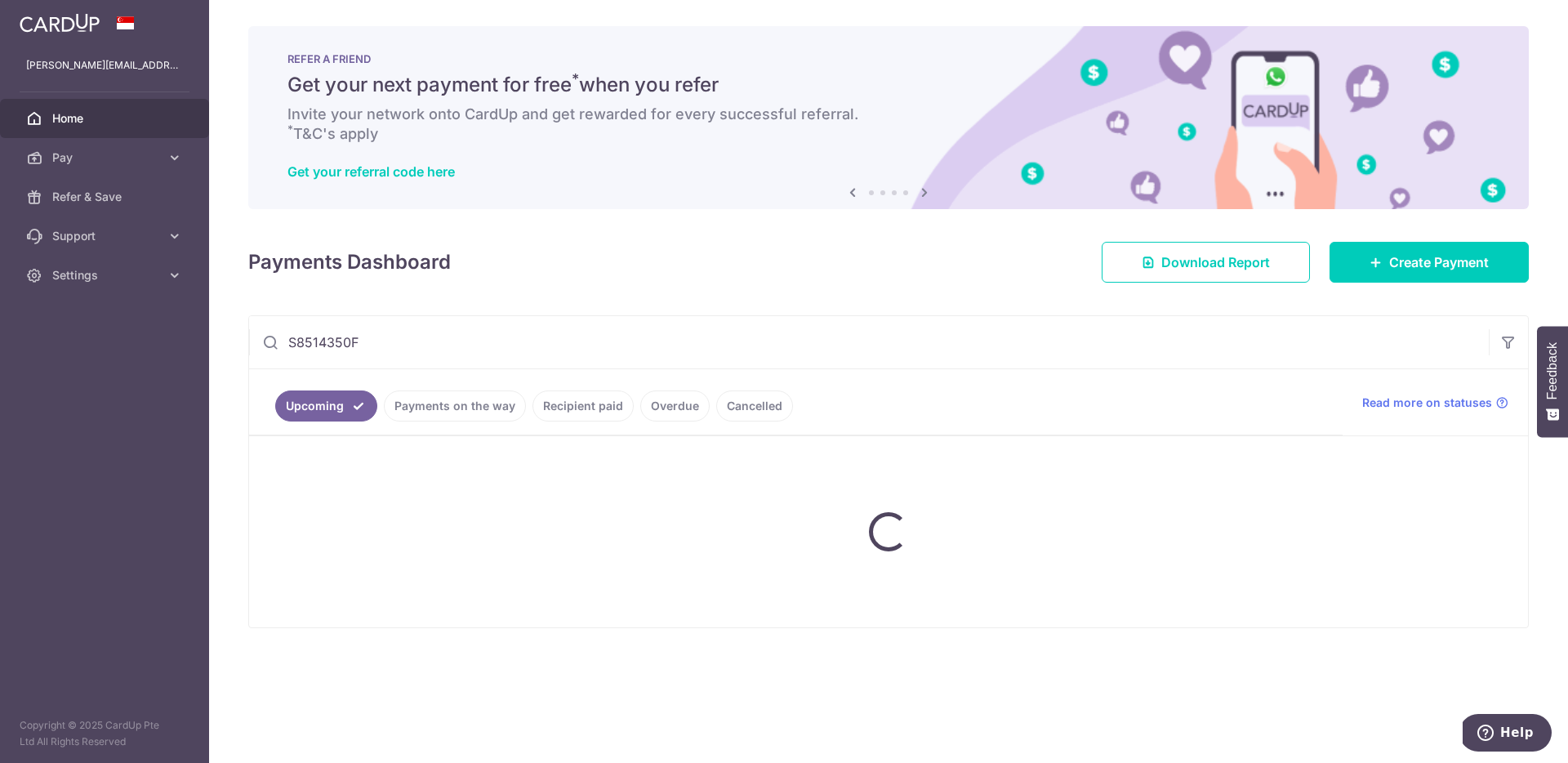
scroll to position [0, 0]
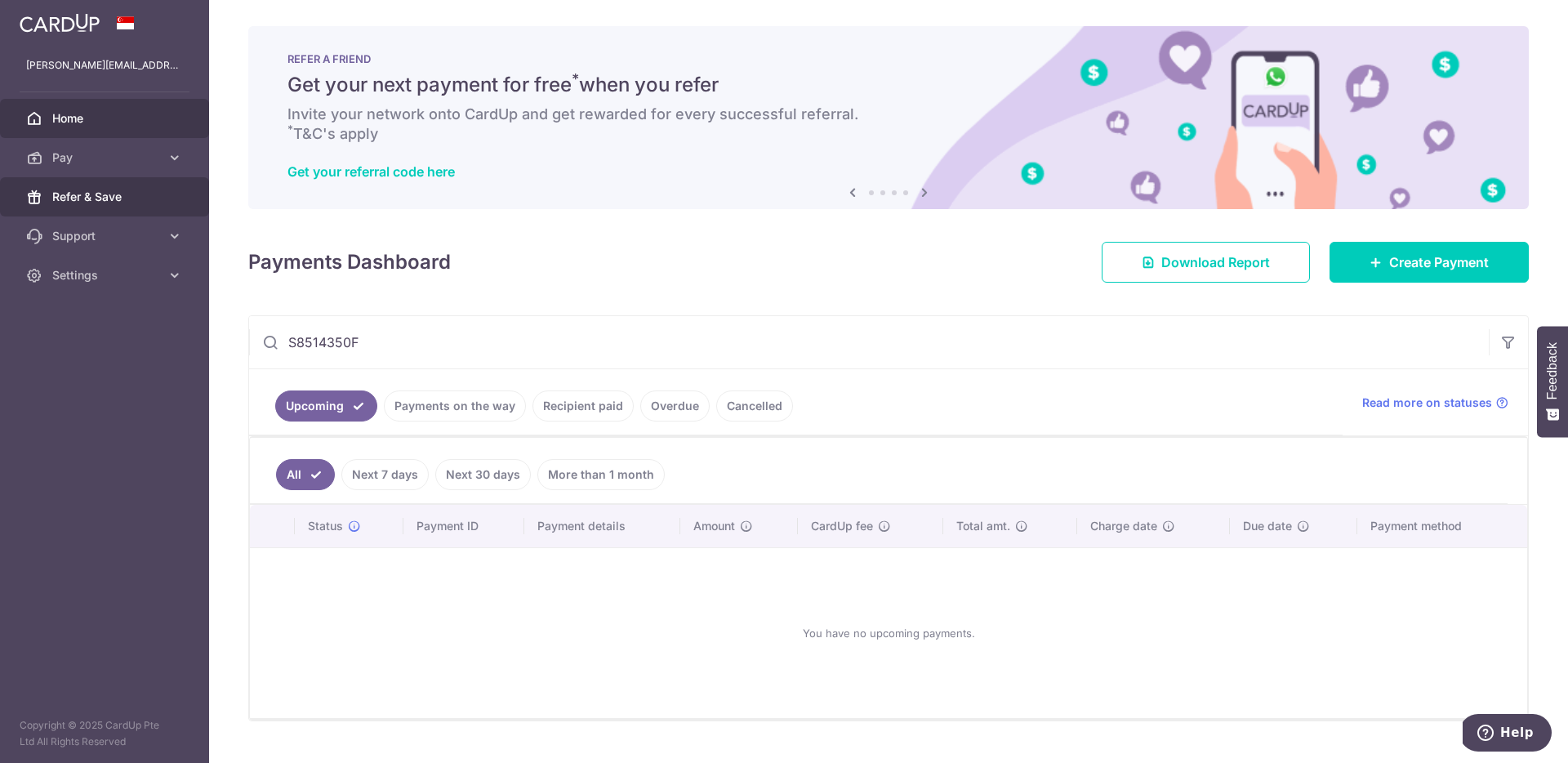
click at [143, 196] on span "Refer & Save" at bounding box center [106, 196] width 108 height 16
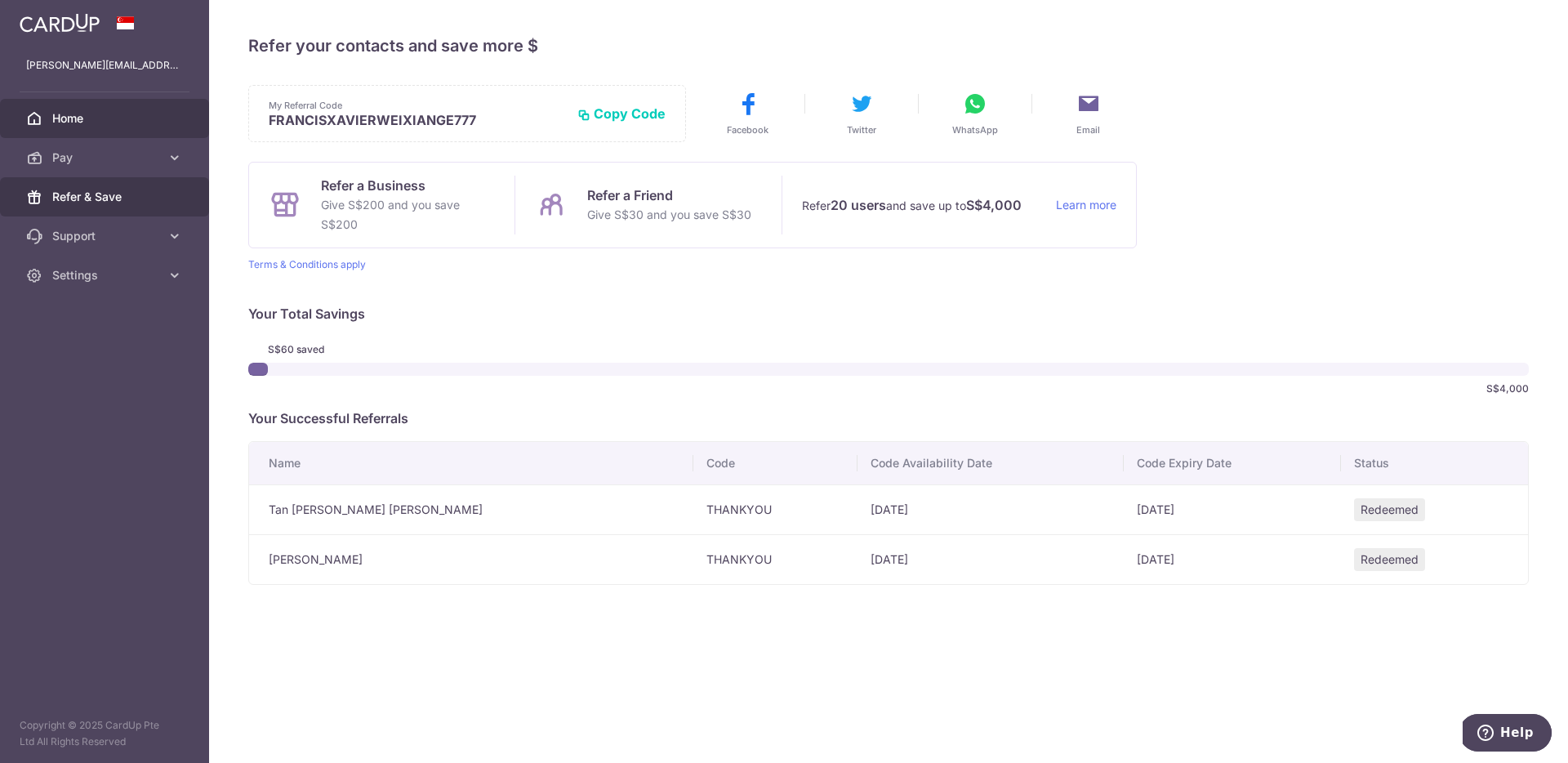
click at [116, 132] on link "Home" at bounding box center [104, 118] width 209 height 40
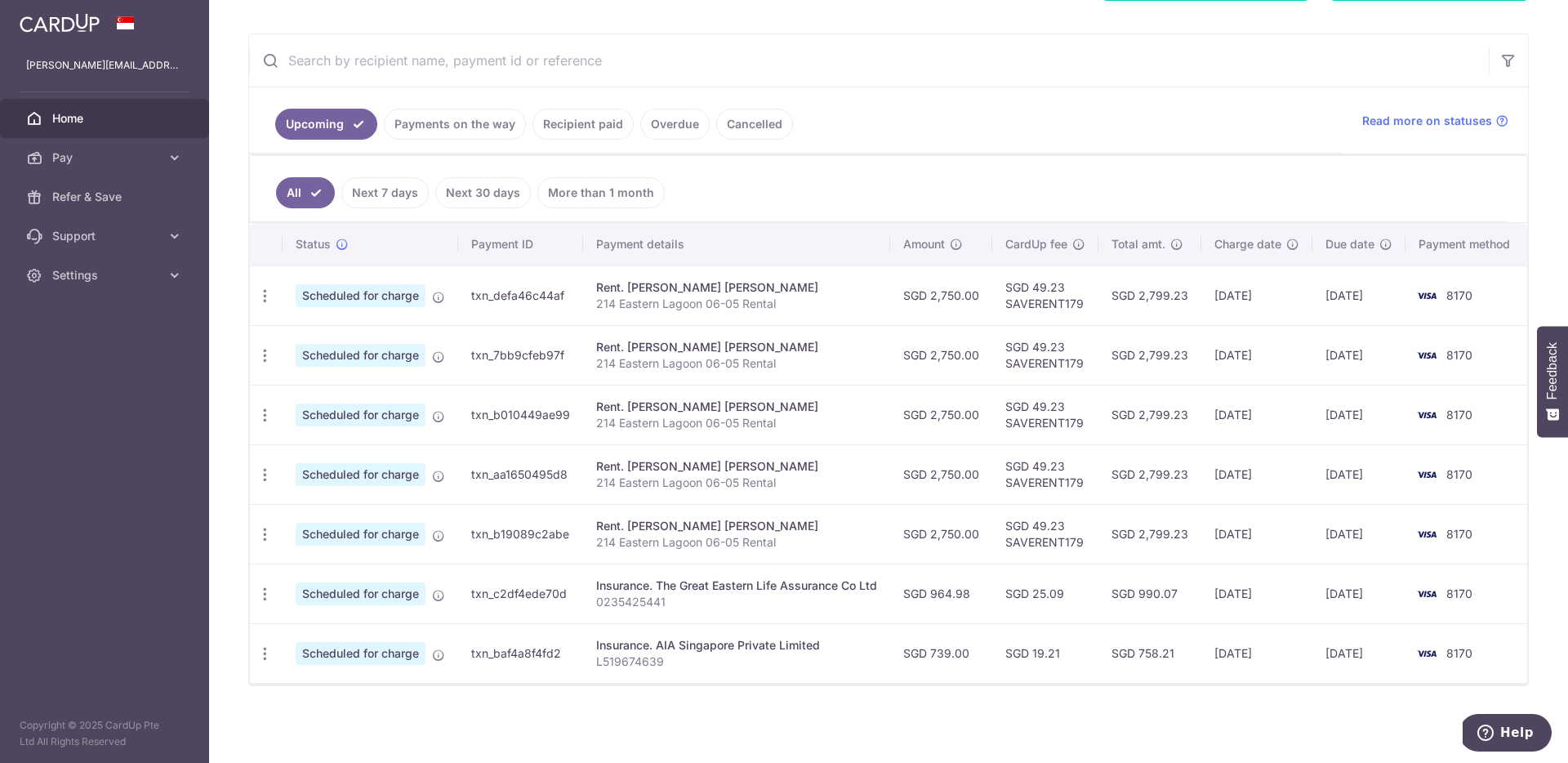
scroll to position [291, 0]
